Goal: Check status: Check status

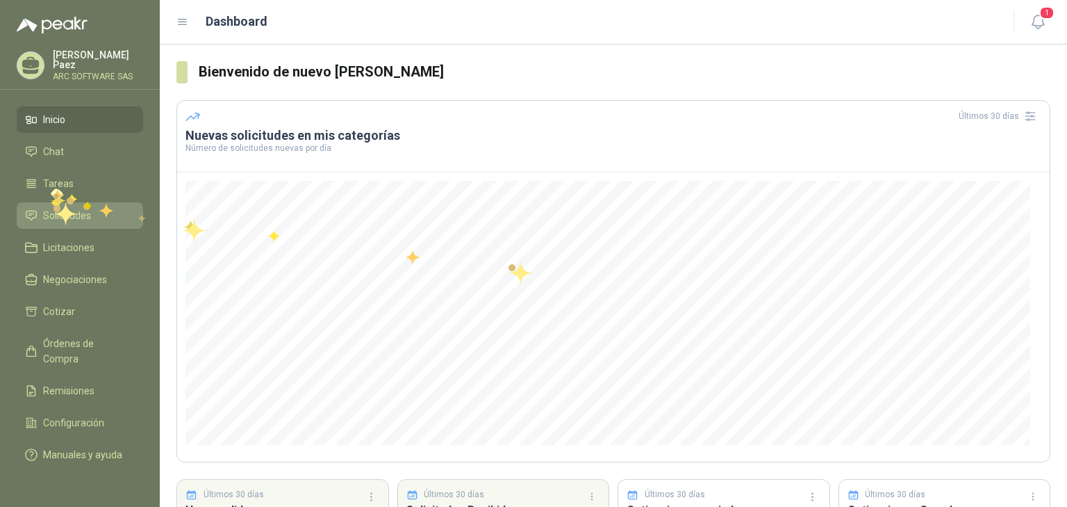
click at [54, 204] on link "Solicitudes" at bounding box center [80, 215] width 126 height 26
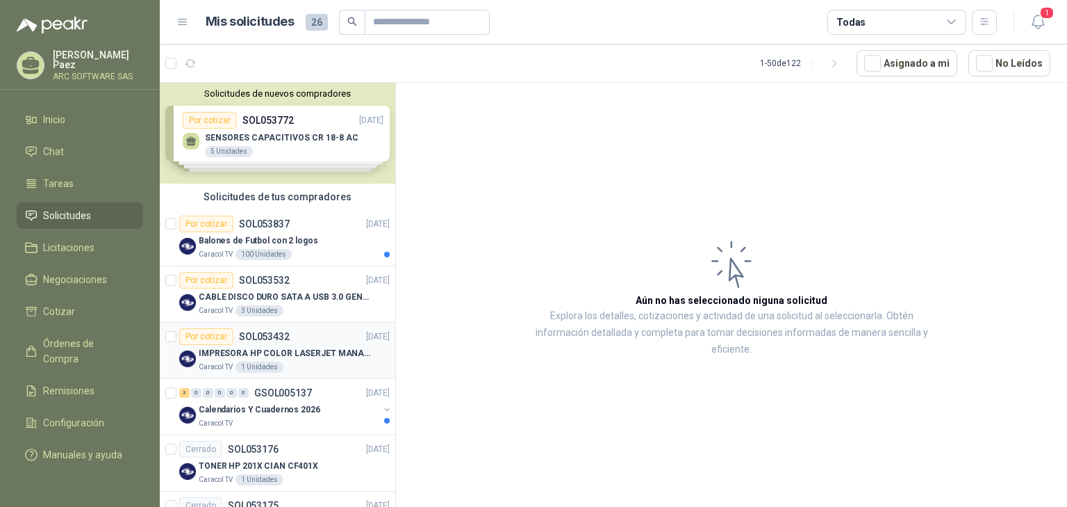
click at [281, 347] on p "IMPRESORA HP COLOR LASERJET MANAGED E45028DN" at bounding box center [285, 353] width 173 height 13
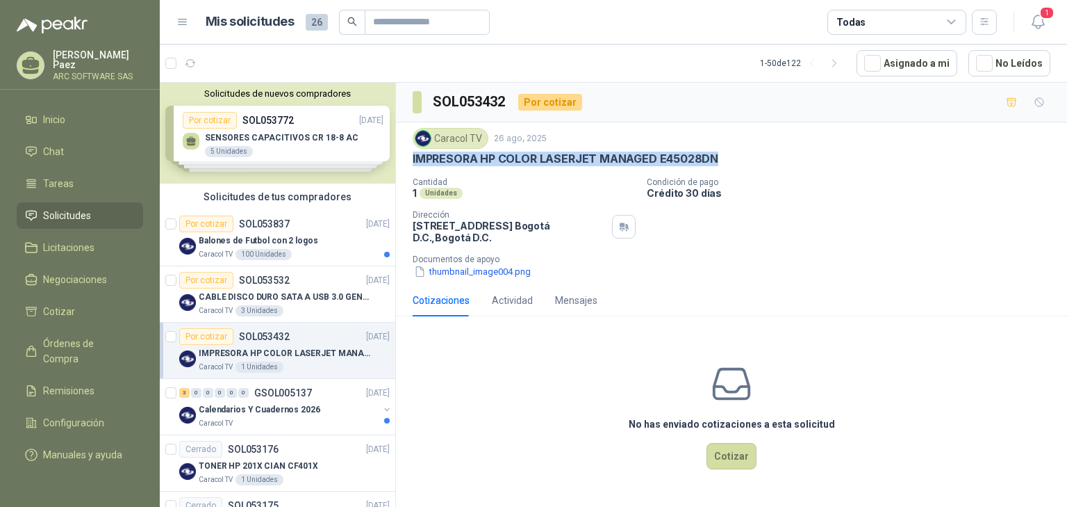
drag, startPoint x: 730, startPoint y: 155, endPoint x: 407, endPoint y: 160, distance: 323.2
click at [406, 160] on div "Caracol TV [DATE] IMPRESORA HP COLOR LASERJET MANAGED E45028DN Cantidad 1 Unida…" at bounding box center [731, 203] width 671 height 162
copy p "IMPRESORA HP COLOR LASERJET MANAGED E45028DN"
click at [311, 297] on p "CABLE DISCO DURO SATA A USB 3.0 GENERICO" at bounding box center [285, 296] width 173 height 13
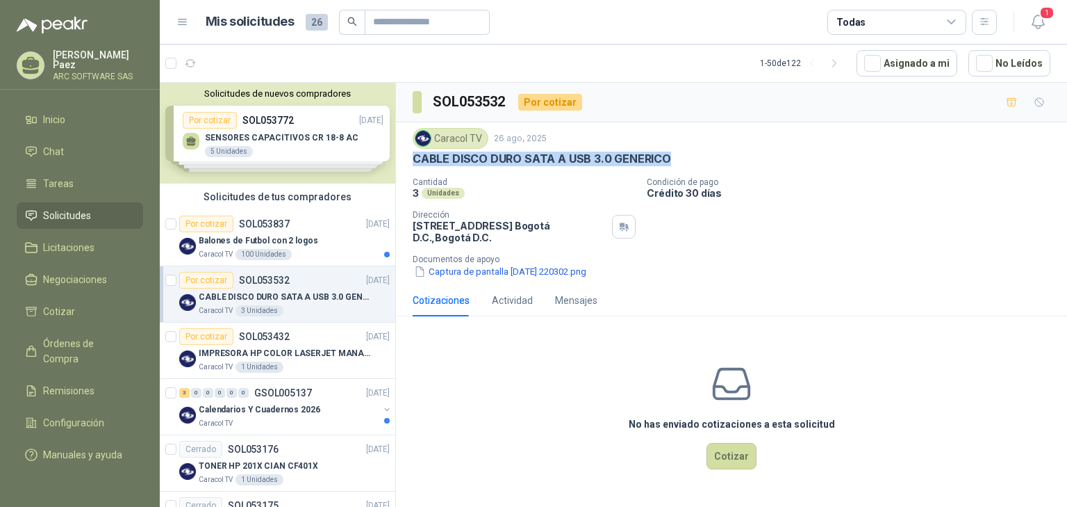
drag, startPoint x: 683, startPoint y: 155, endPoint x: 445, endPoint y: 161, distance: 238.5
click at [413, 158] on div "CABLE DISCO DURO SATA A USB 3.0 GENERICO" at bounding box center [732, 159] width 638 height 15
copy p "CABLE DISCO DURO SATA A USB 3.0 GENERICO"
click at [548, 275] on button "Captura de pantalla [DATE] 220302.png" at bounding box center [500, 271] width 175 height 15
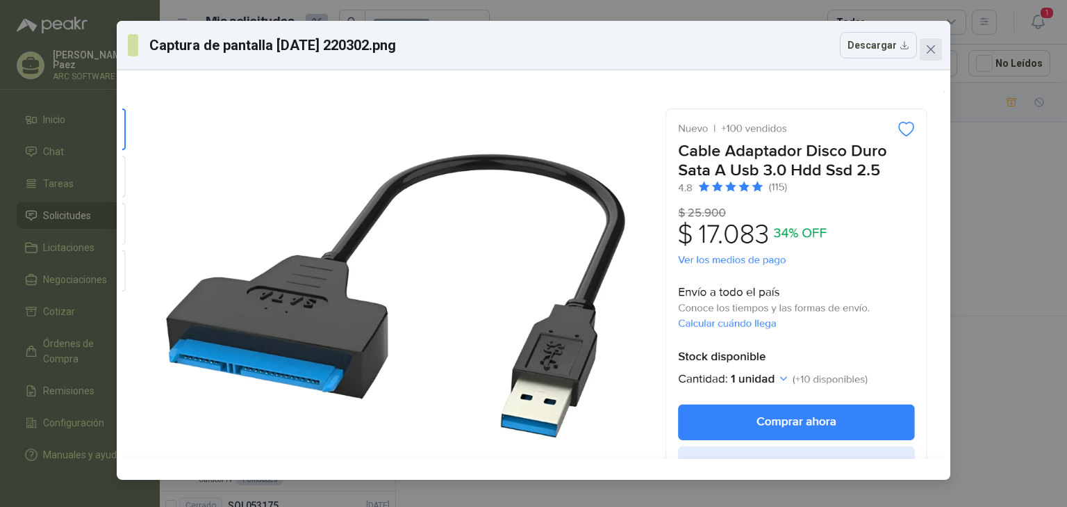
click at [937, 46] on span "Close" at bounding box center [931, 49] width 22 height 11
